Goal: Information Seeking & Learning: Learn about a topic

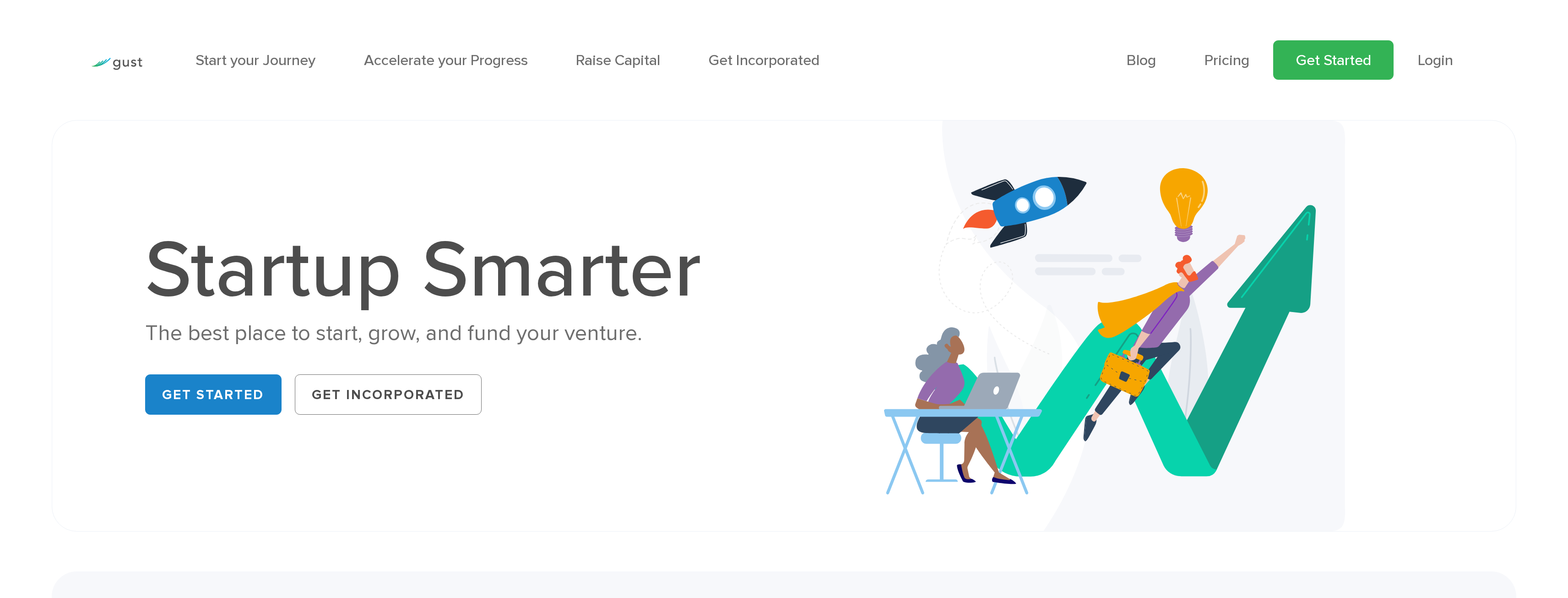
click at [1353, 63] on link "Get Started" at bounding box center [1334, 60] width 120 height 39
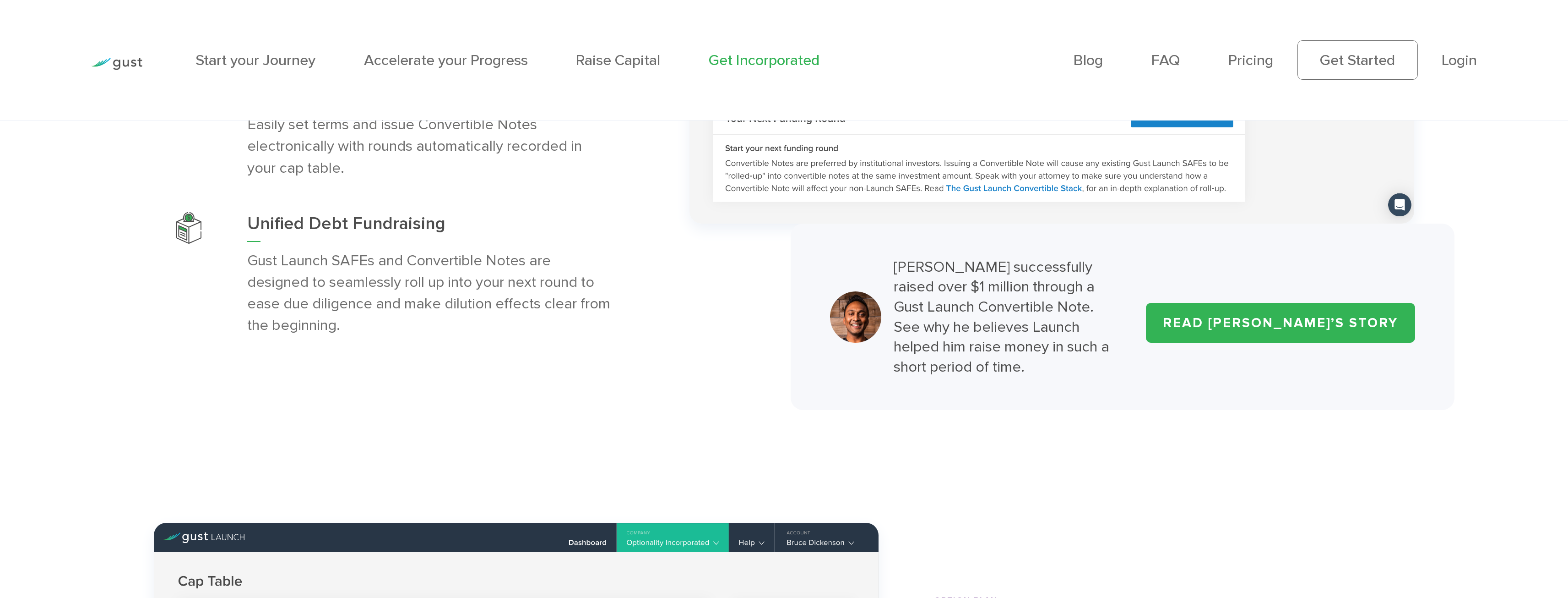
scroll to position [5603, 0]
click at [1291, 328] on link "READ ARJUN’S STORY" at bounding box center [1281, 322] width 269 height 39
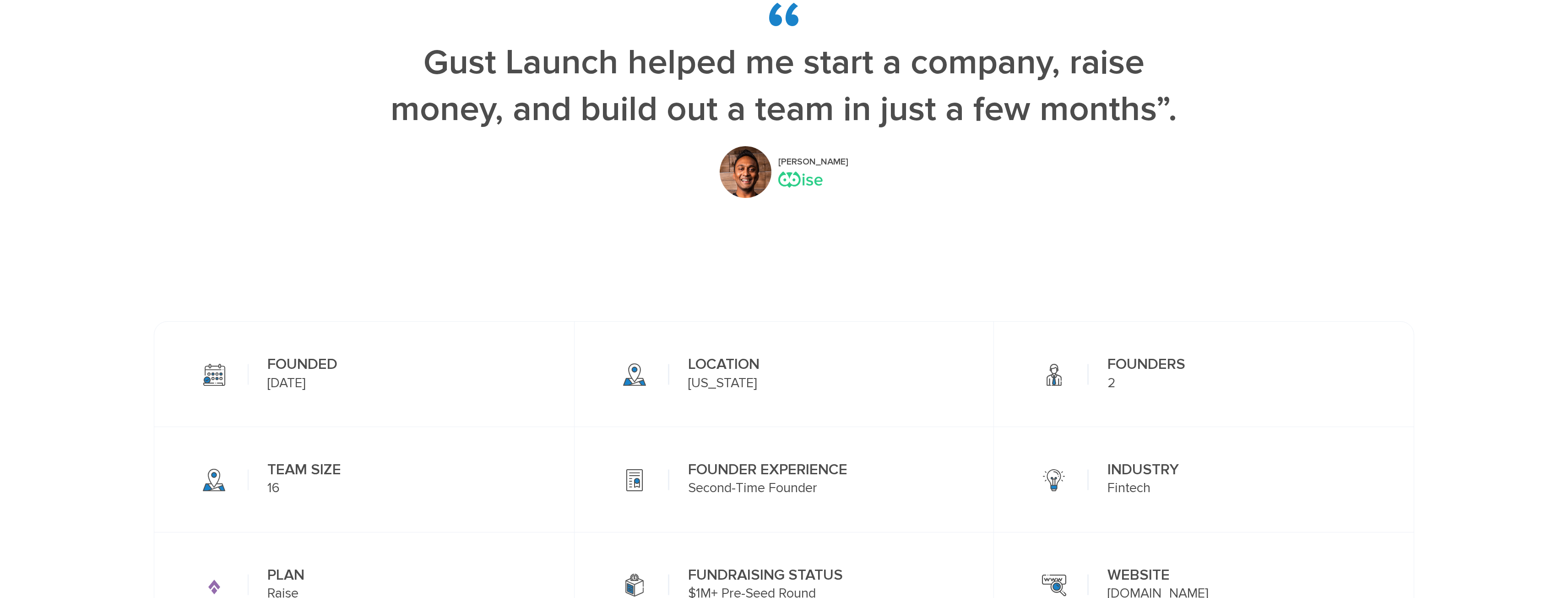
scroll to position [321, 0]
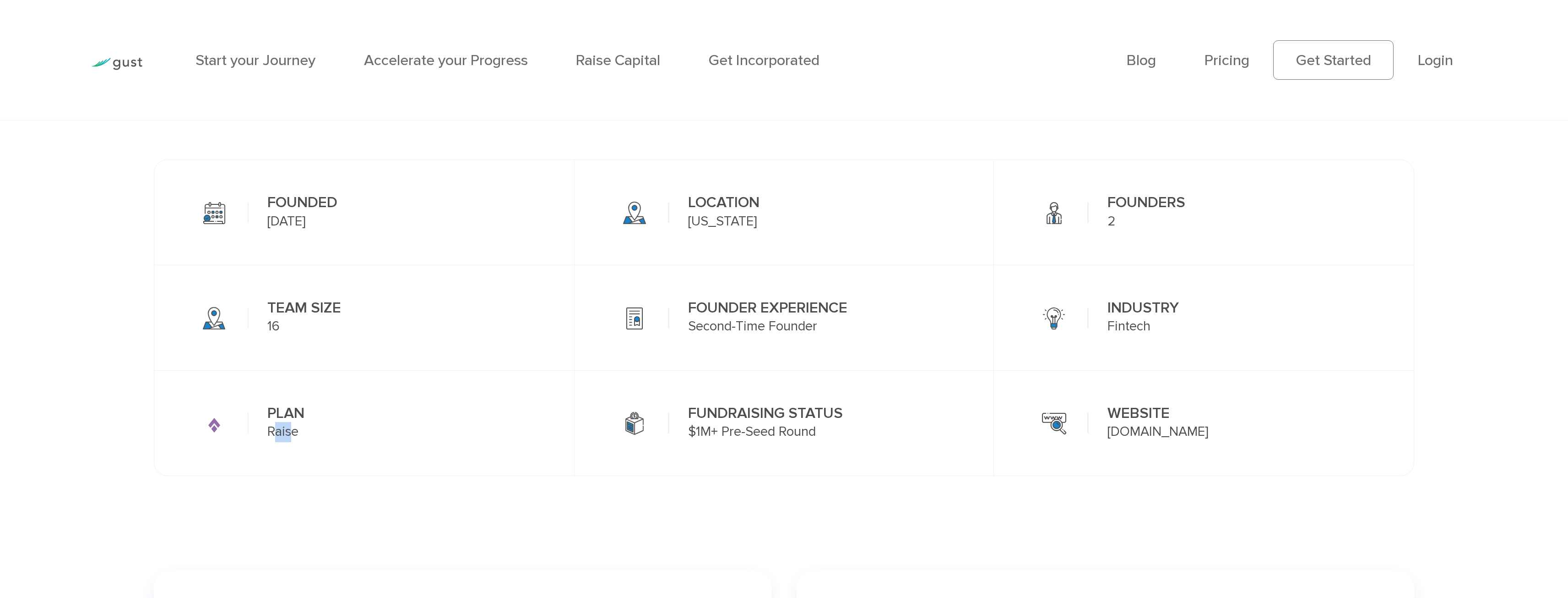
drag, startPoint x: 277, startPoint y: 438, endPoint x: 320, endPoint y: 444, distance: 43.4
click at [302, 442] on div "PLAN Raise" at bounding box center [286, 423] width 77 height 51
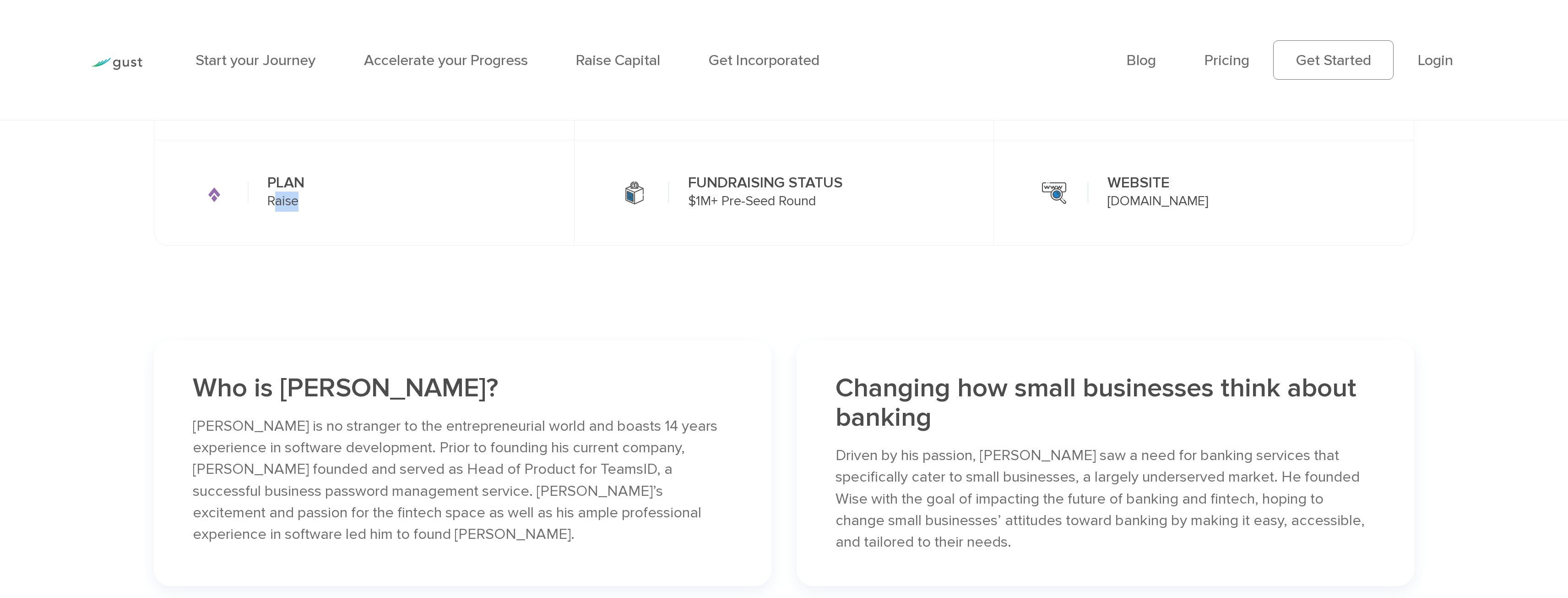
scroll to position [366, 0]
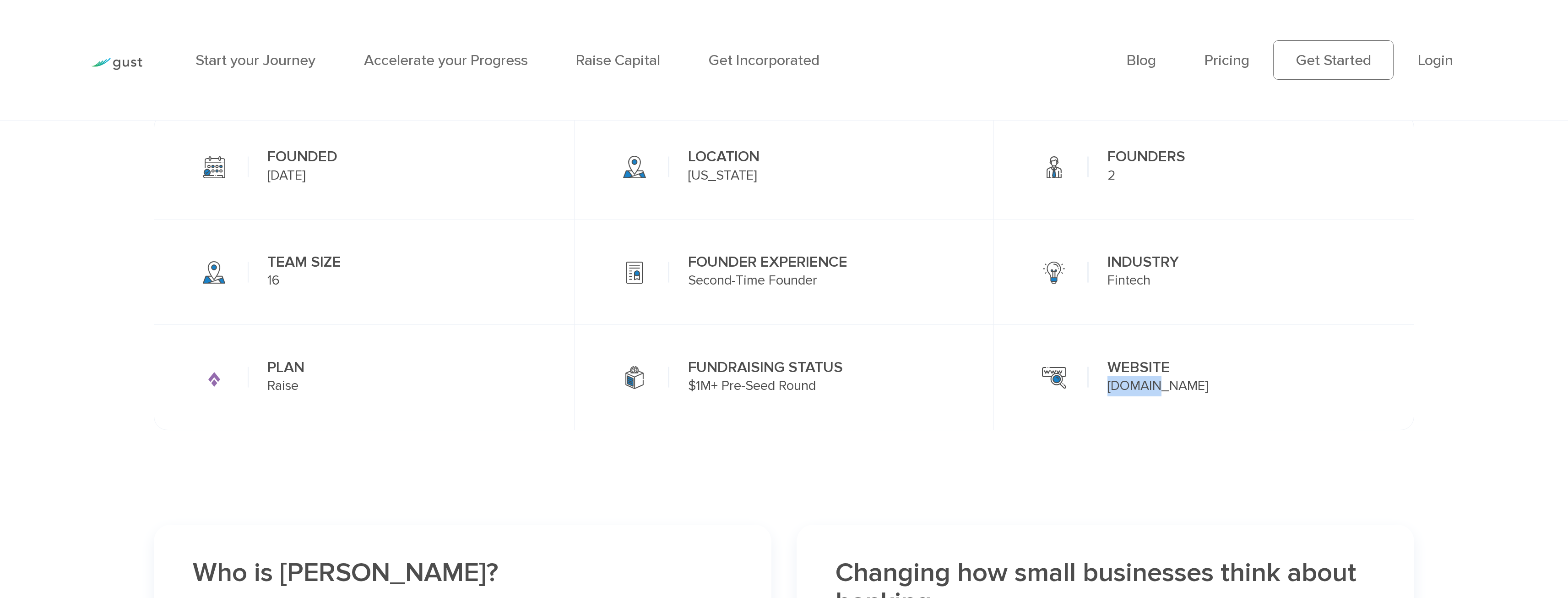
drag, startPoint x: 1162, startPoint y: 389, endPoint x: 1101, endPoint y: 391, distance: 61.0
click at [1101, 391] on div "WEBSITE Wise.Us" at bounding box center [1158, 377] width 141 height 51
copy link "Wise.Us"
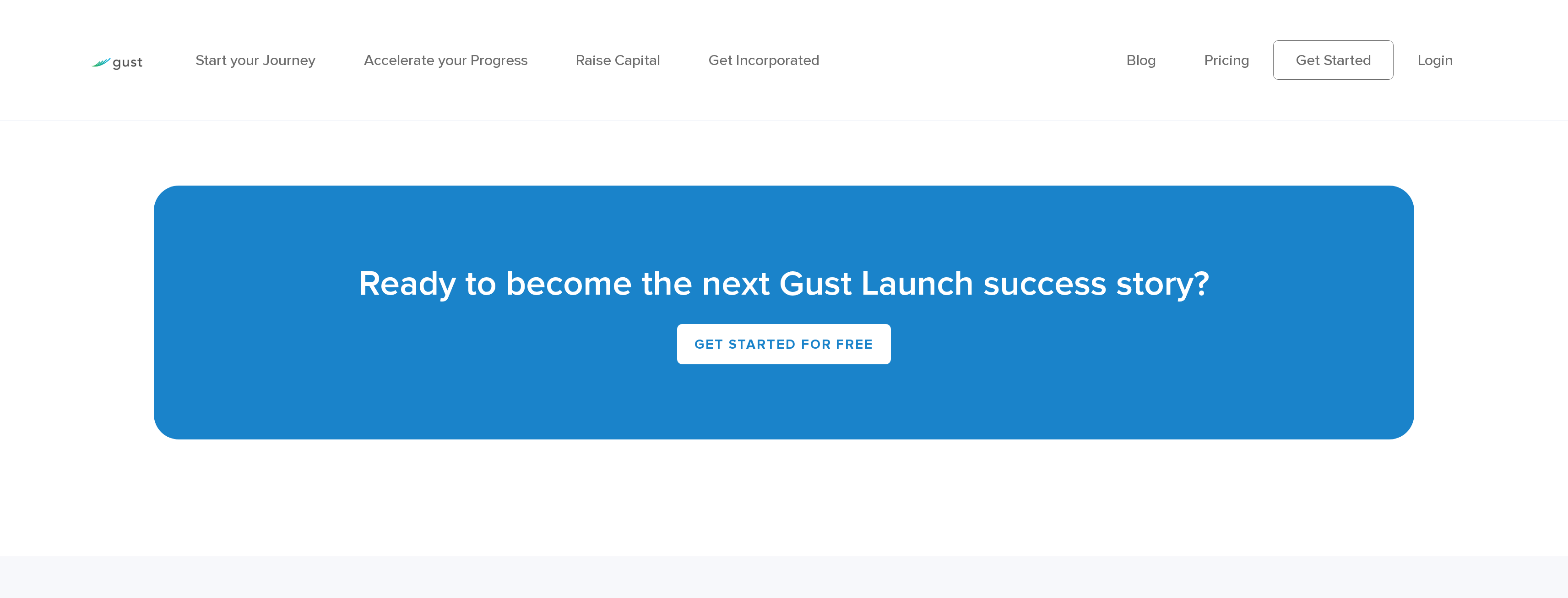
scroll to position [3568, 0]
